Goal: Task Accomplishment & Management: Use online tool/utility

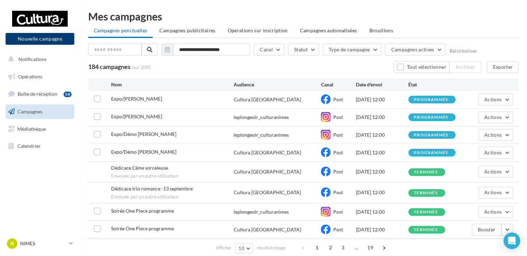
click at [37, 39] on button "Nouvelle campagne" at bounding box center [40, 39] width 69 height 12
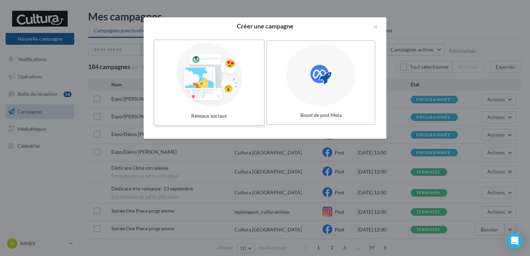
click at [259, 94] on div at bounding box center [209, 75] width 104 height 64
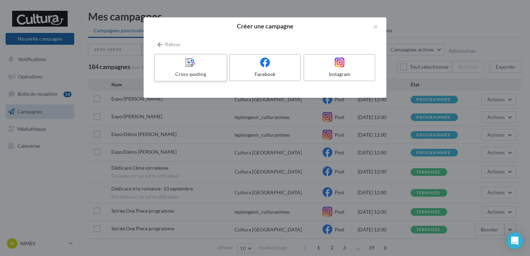
click at [192, 63] on icon at bounding box center [191, 62] width 10 height 10
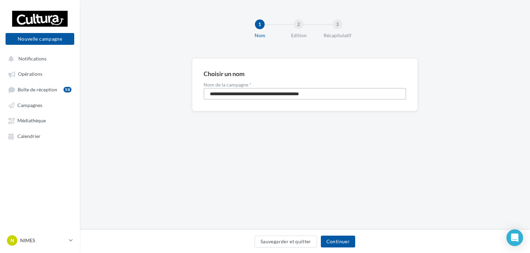
drag, startPoint x: 331, startPoint y: 95, endPoint x: 184, endPoint y: 96, distance: 147.1
click at [184, 96] on div "**********" at bounding box center [305, 95] width 450 height 75
type input "*"
type input "**********"
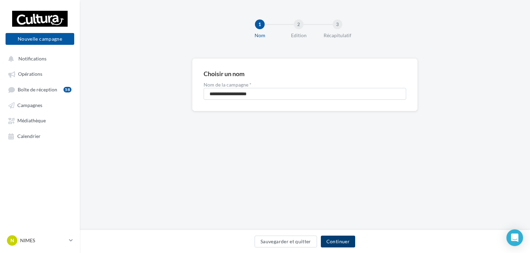
click at [347, 239] on button "Continuer" at bounding box center [338, 241] width 34 height 12
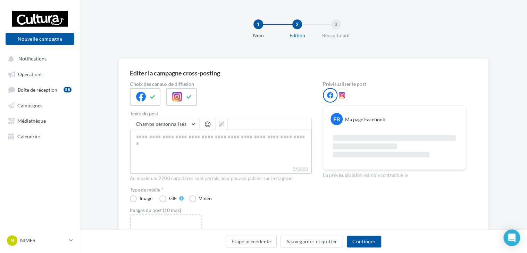
click at [295, 152] on textarea "0/2200" at bounding box center [221, 147] width 182 height 36
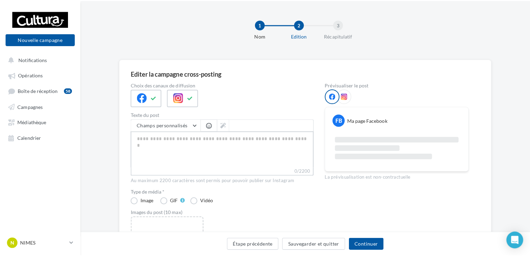
scroll to position [35, 0]
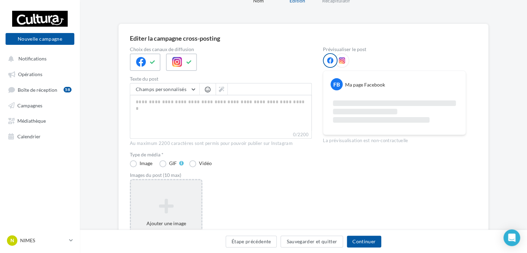
click at [170, 197] on icon at bounding box center [166, 205] width 65 height 17
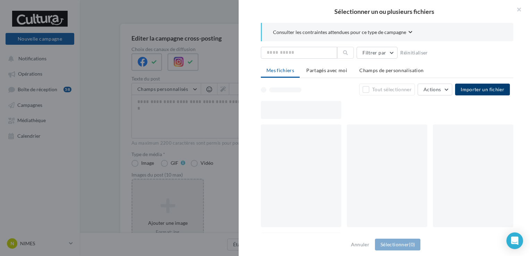
click at [506, 89] on button "Importer un fichier" at bounding box center [482, 90] width 55 height 12
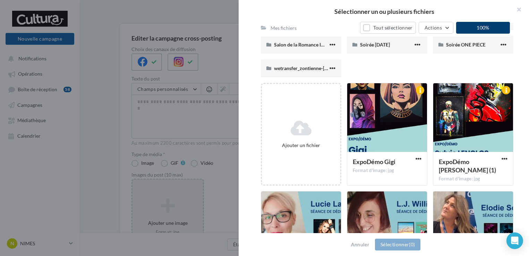
scroll to position [174, 0]
